Goal: Navigation & Orientation: Find specific page/section

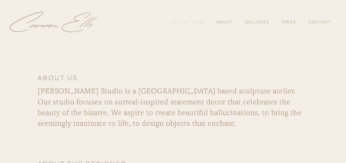
click at [196, 23] on link "Collections" at bounding box center [187, 21] width 33 height 9
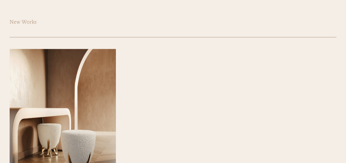
scroll to position [165, 0]
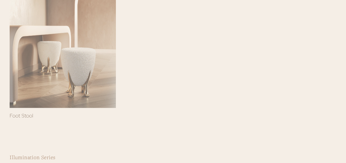
click at [36, 49] on div at bounding box center [63, 37] width 106 height 142
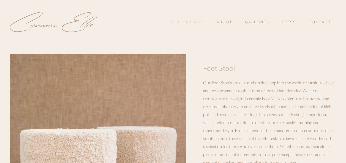
click at [177, 22] on link "Collections" at bounding box center [187, 21] width 33 height 9
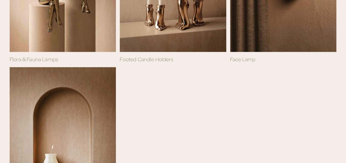
scroll to position [440, 0]
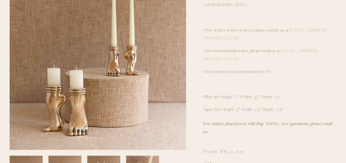
scroll to position [55, 0]
